Goal: Task Accomplishment & Management: Use online tool/utility

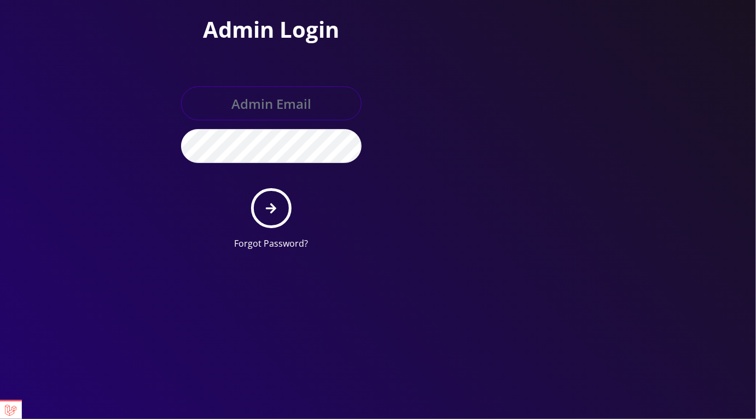
click at [280, 107] on input "text" at bounding box center [271, 103] width 181 height 34
type input "master@britex.pw"
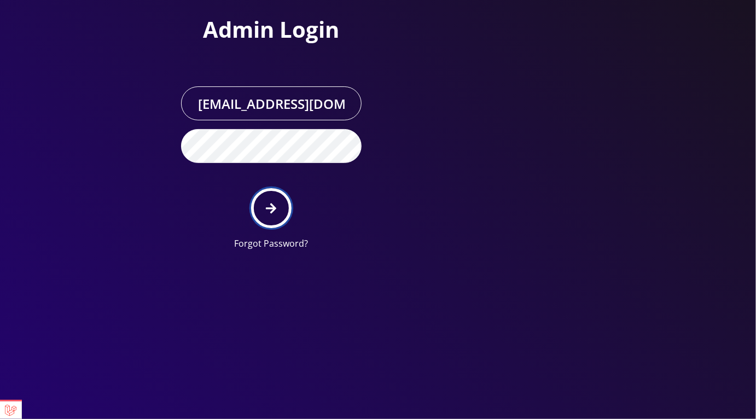
click at [273, 211] on icon "submit" at bounding box center [271, 209] width 10 height 12
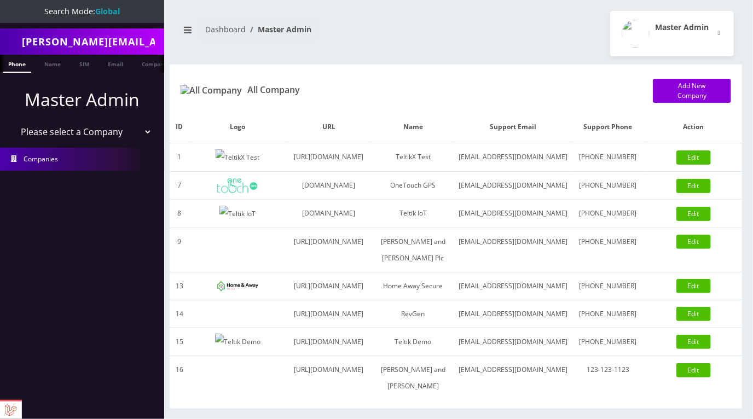
click at [104, 131] on select "Please select a Company TeltikX Test OneTouch GPS Teltik IoT Hale and Serrano P…" at bounding box center [83, 132] width 140 height 21
select select "1"
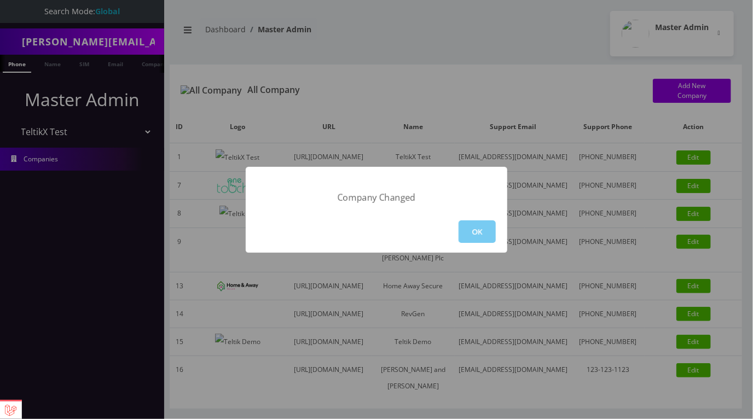
click at [486, 237] on button "OK" at bounding box center [477, 232] width 37 height 22
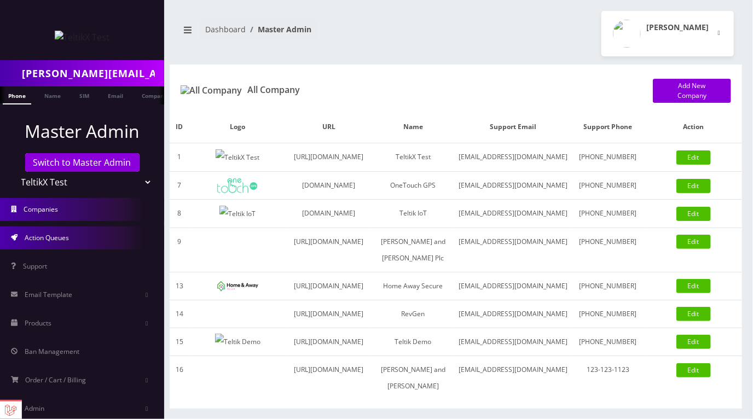
click at [80, 236] on link "Action Queues" at bounding box center [82, 238] width 164 height 23
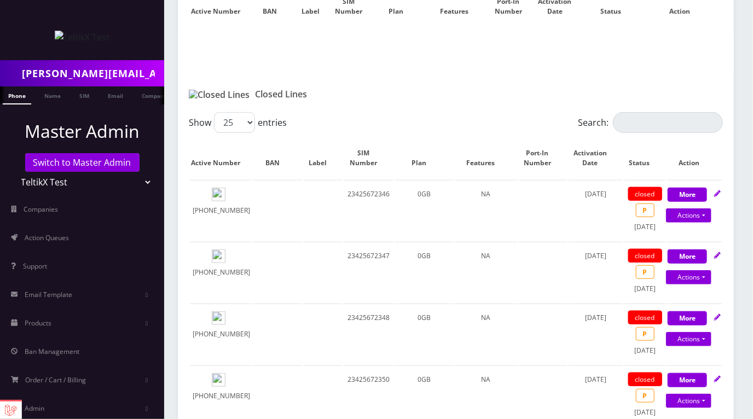
scroll to position [317, 0]
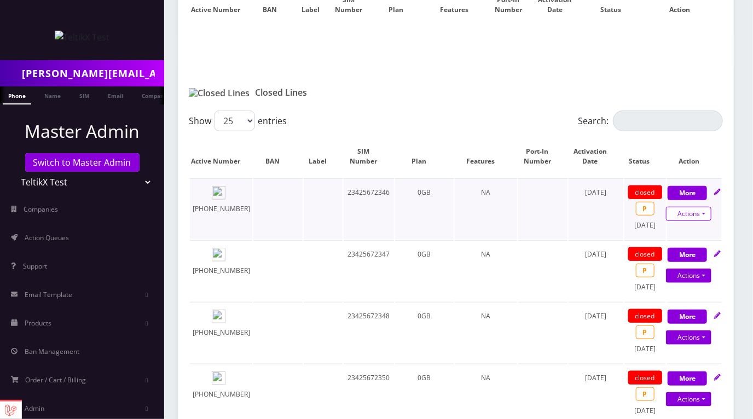
click at [692, 207] on link "Actions" at bounding box center [688, 214] width 45 height 14
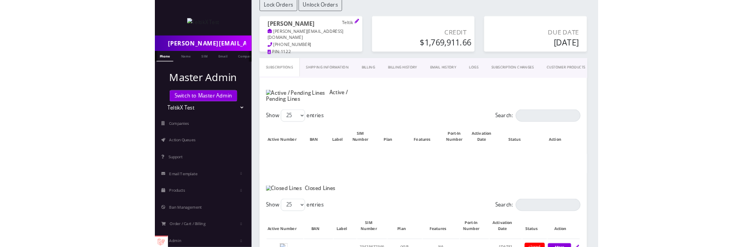
scroll to position [85, 0]
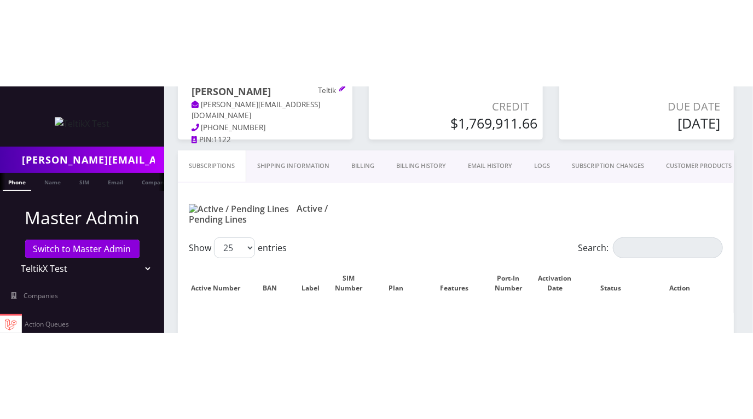
scroll to position [129, 0]
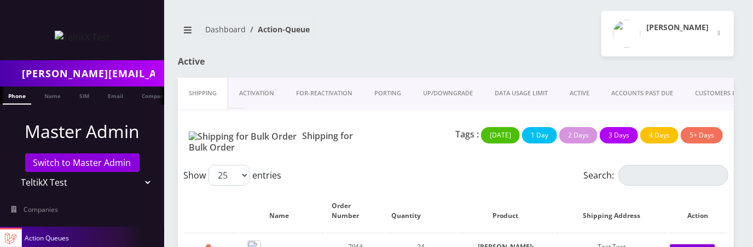
click at [580, 90] on link "ACTIVE" at bounding box center [580, 93] width 42 height 31
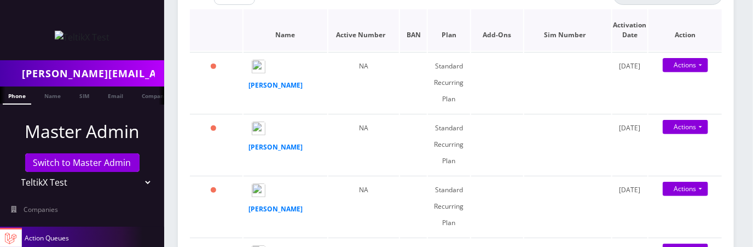
scroll to position [173, 0]
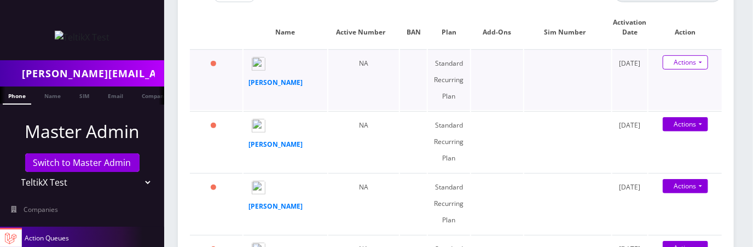
click at [694, 61] on link "Actions" at bounding box center [685, 62] width 45 height 14
click at [689, 61] on link "Actions" at bounding box center [685, 62] width 45 height 14
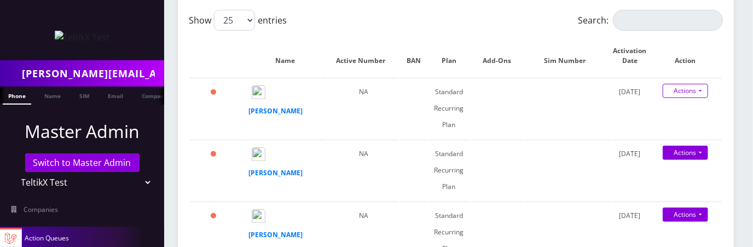
scroll to position [0, 0]
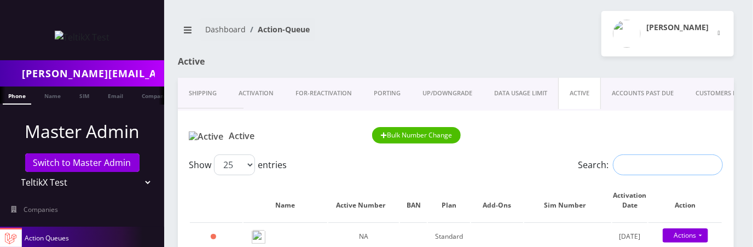
click at [634, 164] on input "Search:" at bounding box center [668, 164] width 110 height 21
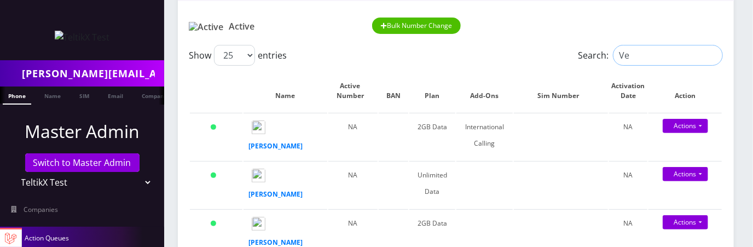
scroll to position [116, 0]
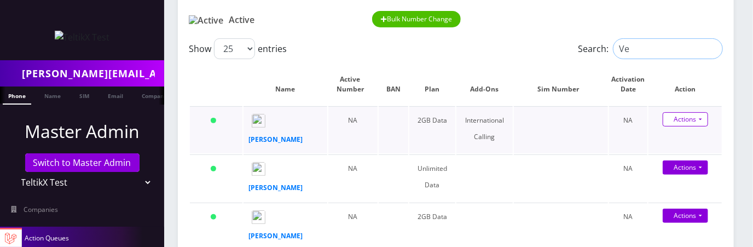
type input "Ve"
click at [701, 123] on link "Actions" at bounding box center [685, 119] width 45 height 14
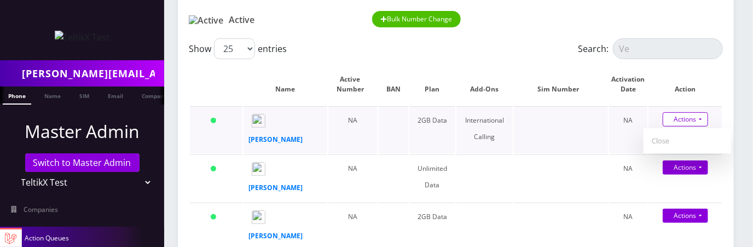
click at [701, 123] on link "Actions" at bounding box center [685, 119] width 45 height 14
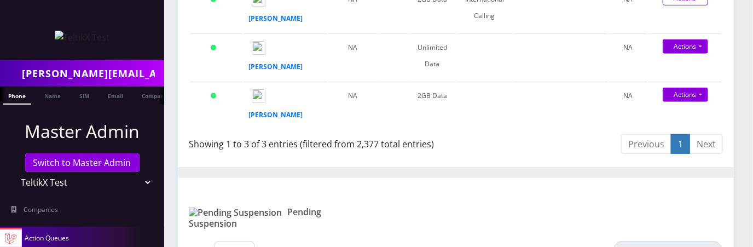
scroll to position [218, 0]
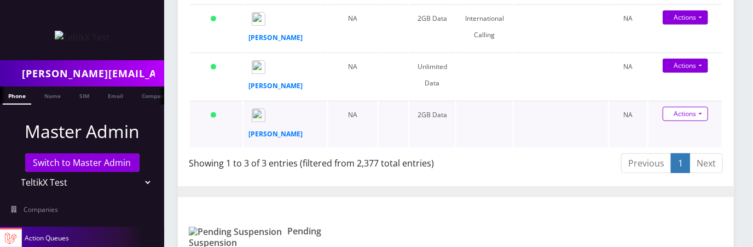
click at [695, 25] on link "Actions" at bounding box center [685, 17] width 45 height 14
click at [695, 121] on link "Actions" at bounding box center [685, 114] width 45 height 14
click at [700, 61] on link "Actions" at bounding box center [685, 66] width 45 height 14
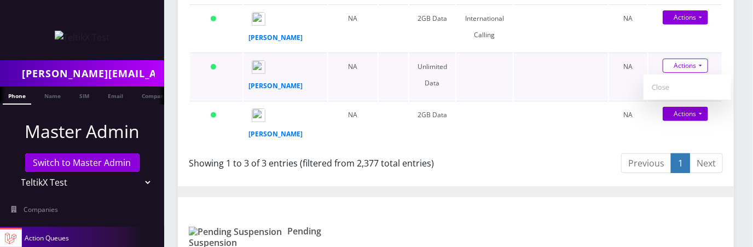
click at [700, 62] on link "Actions" at bounding box center [685, 66] width 45 height 14
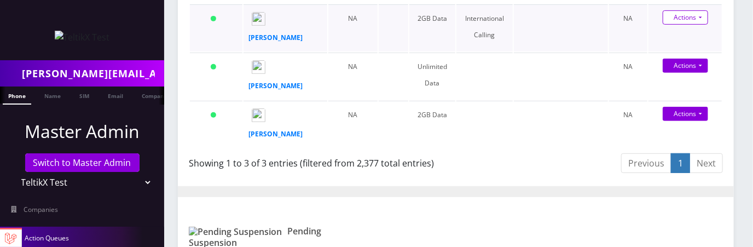
click at [688, 20] on link "Actions" at bounding box center [685, 17] width 45 height 14
